Goal: Task Accomplishment & Management: Manage account settings

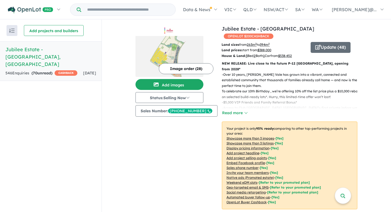
scroll to position [192, 0]
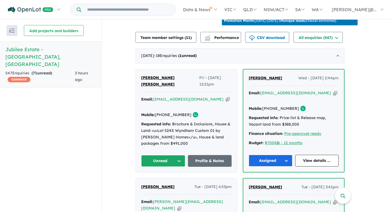
scroll to position [201, 0]
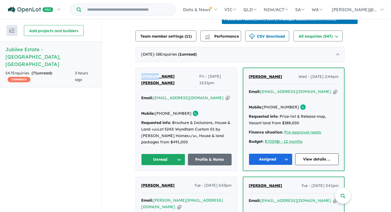
drag, startPoint x: 142, startPoint y: 73, endPoint x: 156, endPoint y: 74, distance: 14.5
click at [156, 74] on div "Kritika Kritika Fri - 15/08/2025, 12:21pm Email: kritikasingla2810@gmail.com Co…" at bounding box center [186, 119] width 101 height 103
copy span "Kritika"
drag, startPoint x: 173, startPoint y: 76, endPoint x: 159, endPoint y: 77, distance: 13.9
click at [159, 77] on div "Kritika Kritika Fri - 15/08/2025, 12:21pm" at bounding box center [186, 81] width 91 height 17
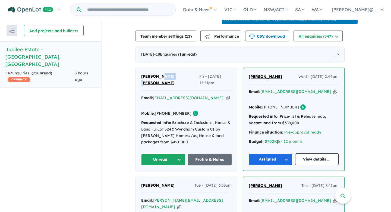
copy span "Kritika"
click at [226, 95] on icon "button" at bounding box center [228, 98] width 4 height 6
copy span "Kritika"
drag, startPoint x: 186, startPoint y: 100, endPoint x: 167, endPoint y: 100, distance: 19.3
click at [167, 111] on link "[PHONE_NUMBER]" at bounding box center [173, 113] width 37 height 5
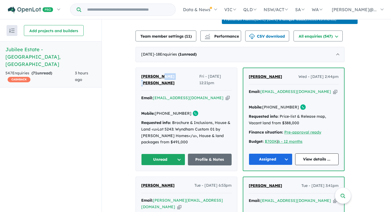
copy link "432 999 109"
click at [203, 155] on link "Profile & Notes" at bounding box center [210, 159] width 44 height 12
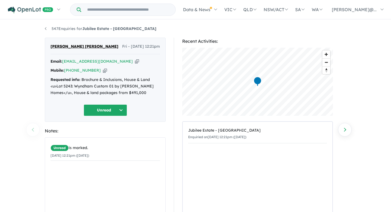
click at [112, 112] on button "Unread" at bounding box center [105, 110] width 43 height 12
click at [110, 136] on button "Assigned" at bounding box center [107, 135] width 47 height 13
